Goal: Information Seeking & Learning: Check status

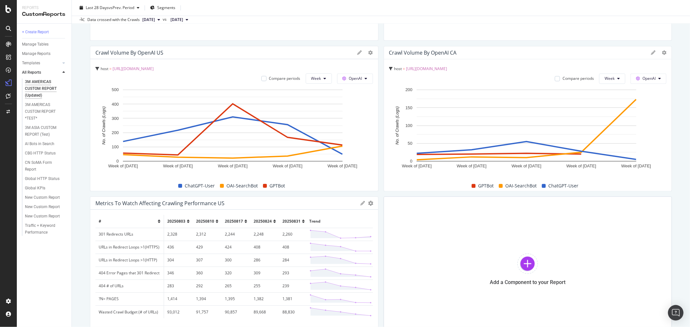
scroll to position [1114, 0]
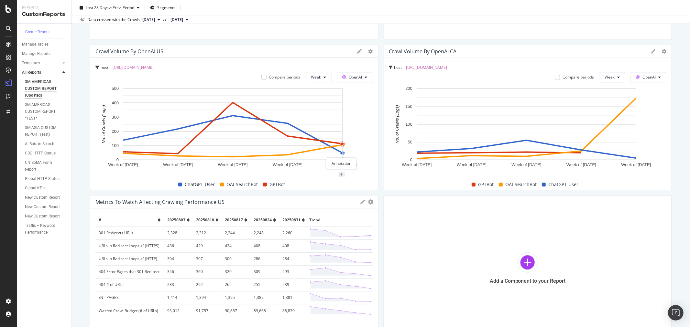
drag, startPoint x: 349, startPoint y: 172, endPoint x: 344, endPoint y: 173, distance: 4.9
drag, startPoint x: 344, startPoint y: 173, endPoint x: 380, endPoint y: 238, distance: 74.0
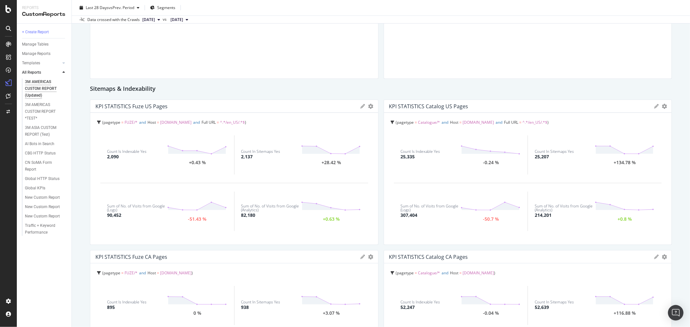
scroll to position [558, 0]
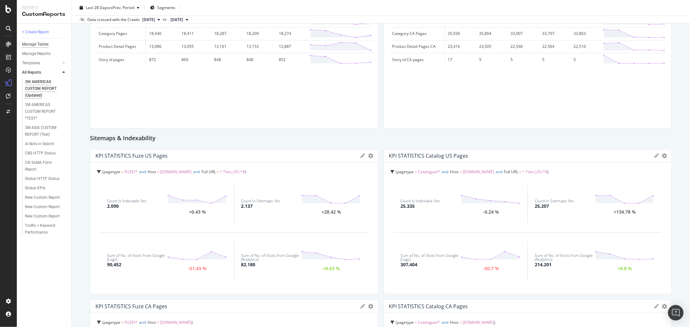
click at [33, 43] on div "Manage Tables" at bounding box center [35, 44] width 27 height 7
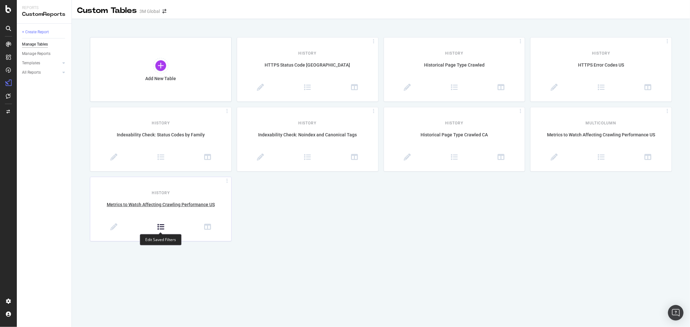
click at [158, 228] on icon at bounding box center [160, 227] width 7 height 7
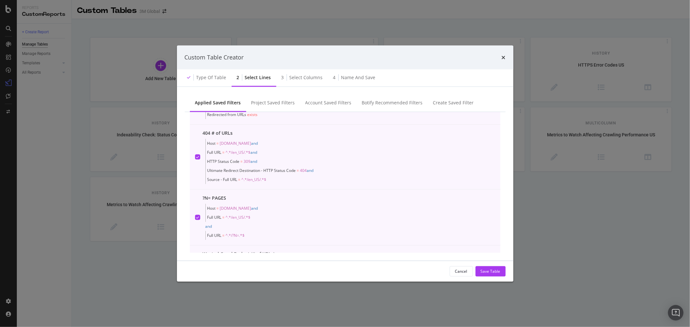
scroll to position [315, 0]
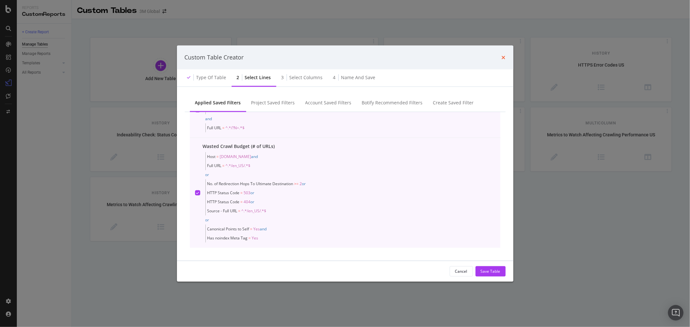
click at [503, 55] on icon "times" at bounding box center [504, 57] width 4 height 5
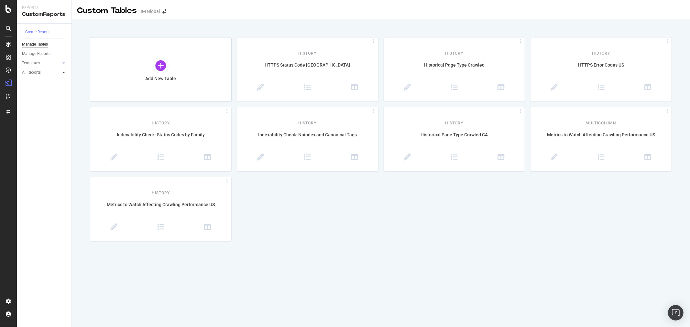
click at [62, 73] on icon at bounding box center [63, 73] width 3 height 4
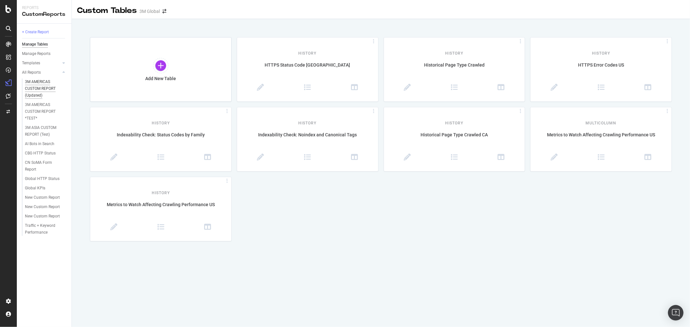
click at [42, 85] on div "3M AMERICAS CUSTOM REPORT (Updated)" at bounding box center [44, 89] width 39 height 20
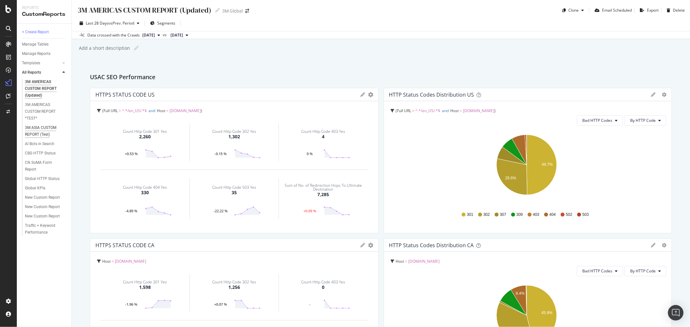
click at [39, 128] on div "3M ASIA CUSTOM REPORT (Test)" at bounding box center [44, 132] width 38 height 14
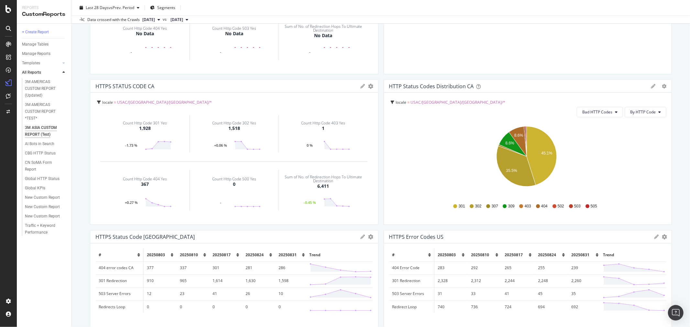
scroll to position [324, 0]
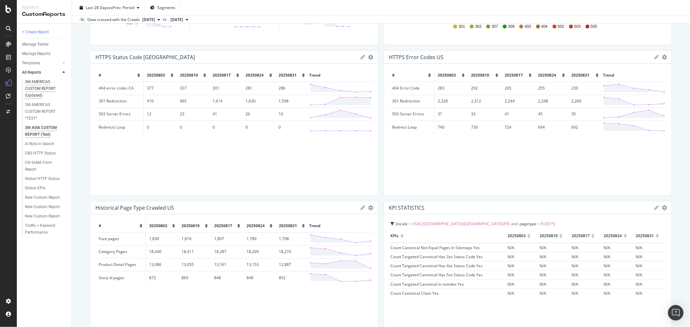
click at [43, 84] on div "3M AMERICAS CUSTOM REPORT (Updated)" at bounding box center [44, 89] width 39 height 20
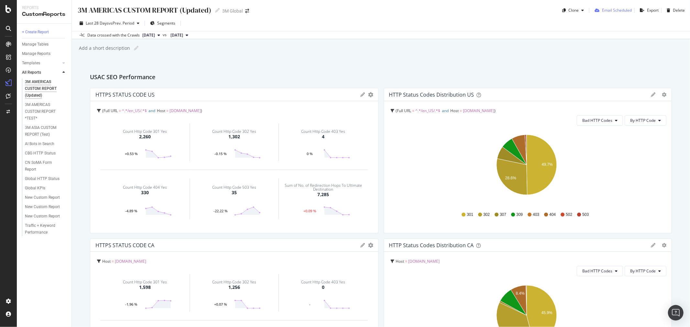
click at [618, 11] on div "Email Scheduled" at bounding box center [617, 10] width 30 height 6
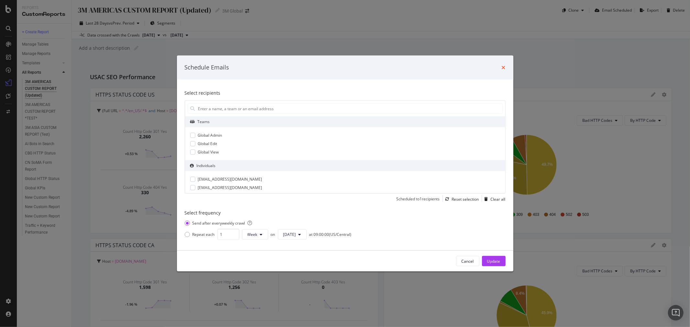
click at [504, 70] on icon "times" at bounding box center [504, 67] width 4 height 5
click at [504, 68] on div "3M AMERICAS CUSTOM REPORT (Updated) 3M [GEOGRAPHIC_DATA] CUSTOM REPORT (Updated…" at bounding box center [381, 163] width 618 height 327
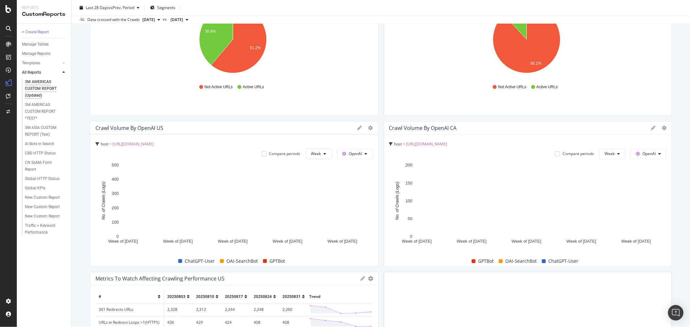
scroll to position [1043, 0]
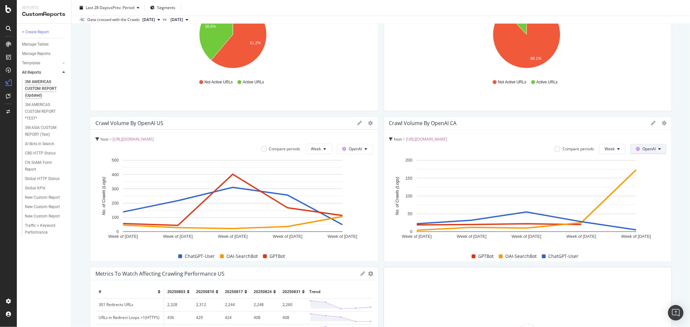
click at [652, 148] on button "OpenAI" at bounding box center [649, 149] width 36 height 10
click at [369, 122] on icon at bounding box center [371, 123] width 5 height 5
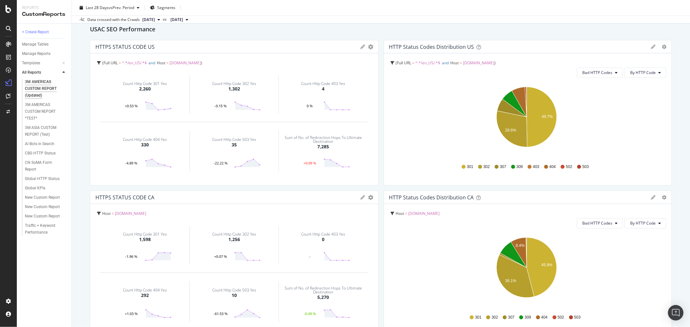
scroll to position [0, 0]
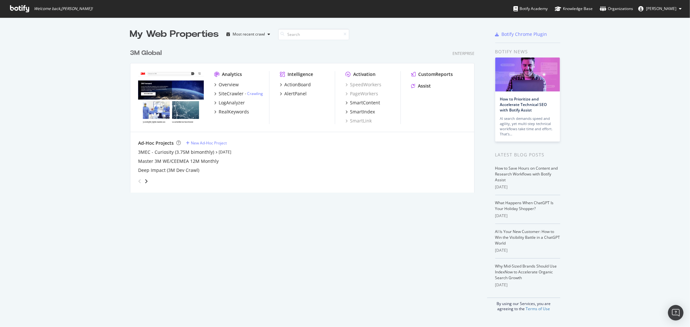
scroll to position [322, 679]
click at [174, 152] on div "3MEC - Curiosity (3.75M bimonthly)" at bounding box center [176, 152] width 76 height 6
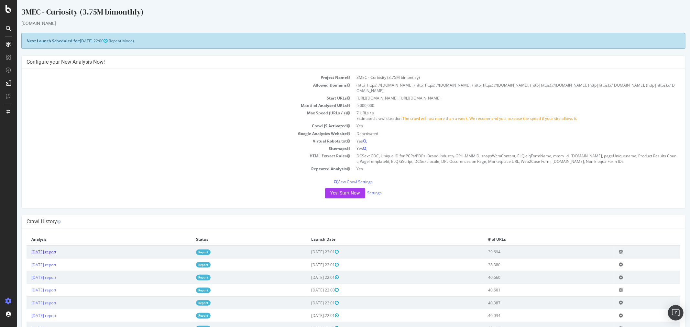
click at [50, 251] on link "2025 Sep. 7th report" at bounding box center [43, 252] width 25 height 6
